Goal: Check status: Check status

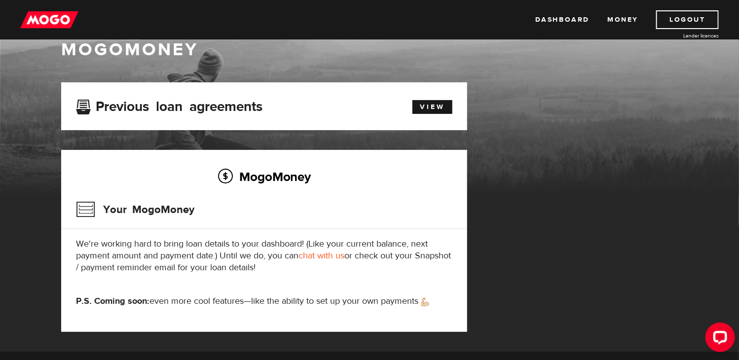
scroll to position [20, 0]
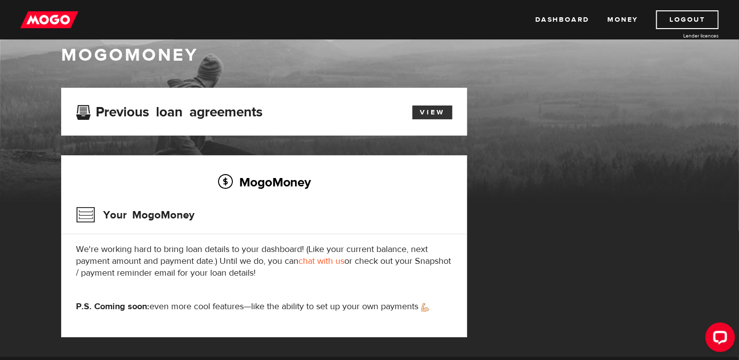
click at [435, 115] on link "View" at bounding box center [432, 113] width 40 height 14
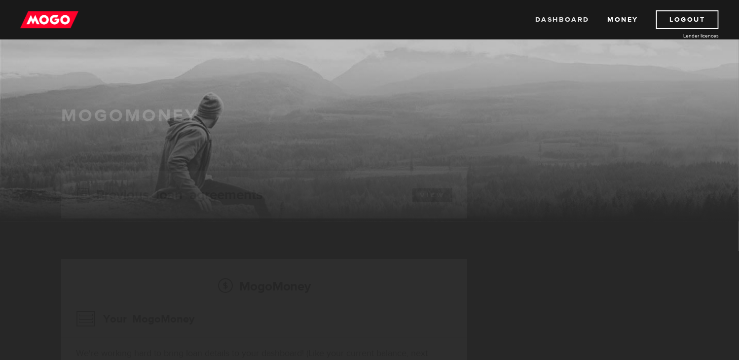
click at [576, 20] on link "Dashboard" at bounding box center [562, 19] width 54 height 19
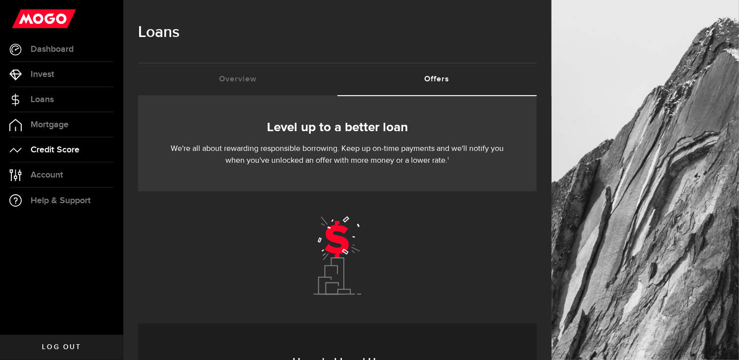
click at [54, 150] on span "Credit Score" at bounding box center [55, 149] width 49 height 9
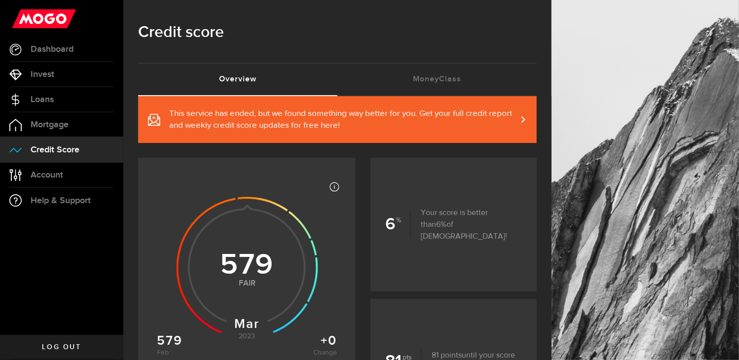
click at [58, 345] on span "Log out" at bounding box center [61, 347] width 39 height 7
